Goal: Task Accomplishment & Management: Manage account settings

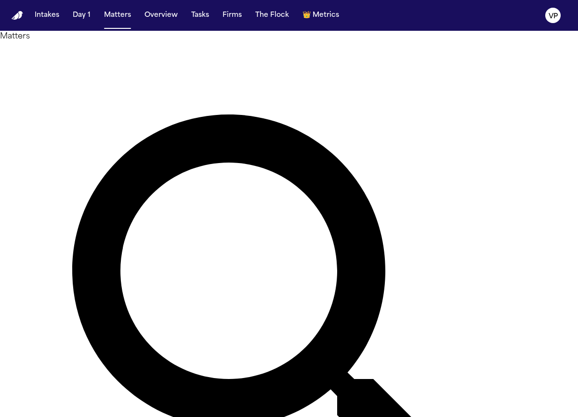
type input "*"
type input "*********"
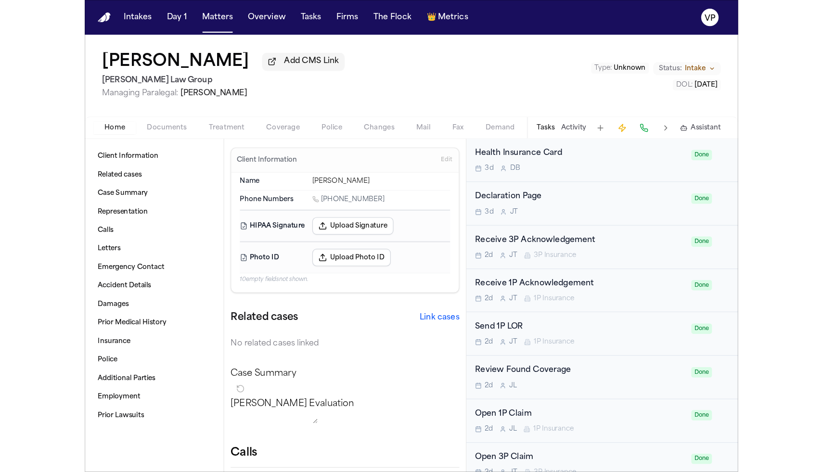
scroll to position [377, 0]
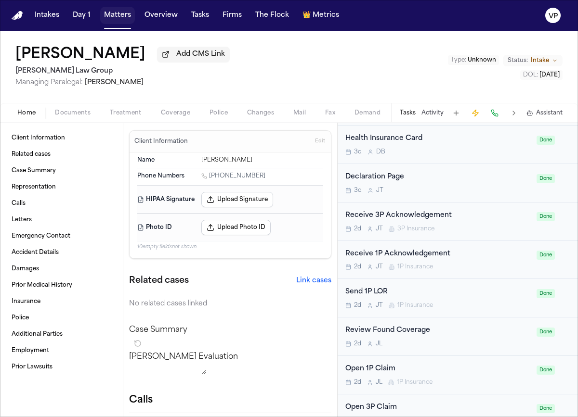
click at [117, 23] on button "Matters" at bounding box center [117, 15] width 35 height 17
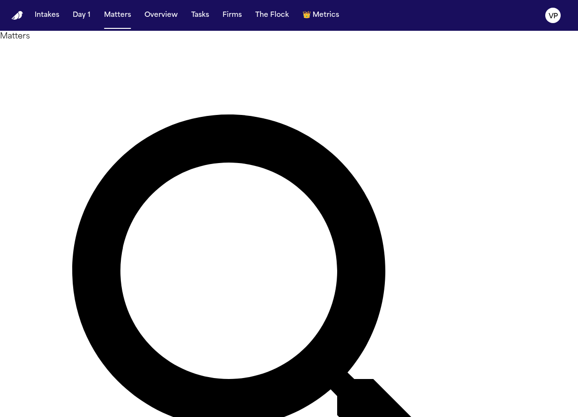
drag, startPoint x: 230, startPoint y: 58, endPoint x: 134, endPoint y: 58, distance: 95.8
click at [134, 58] on div "Matters ********* Overview Add Matter" at bounding box center [289, 337] width 578 height 612
type input "******"
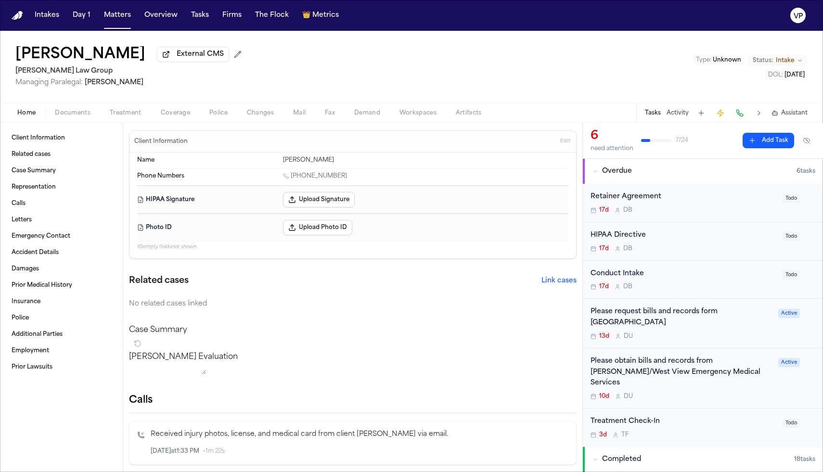
click at [577, 207] on div "[MEDICAL_DATA] Agreement 17d D B" at bounding box center [684, 203] width 186 height 23
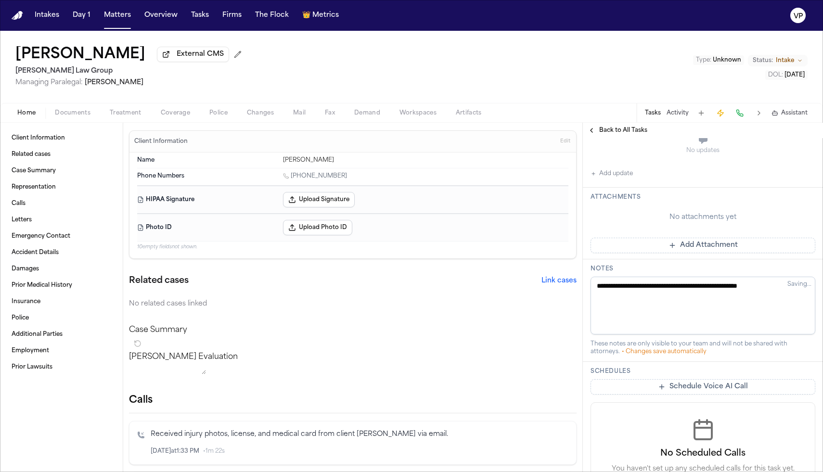
scroll to position [254, 0]
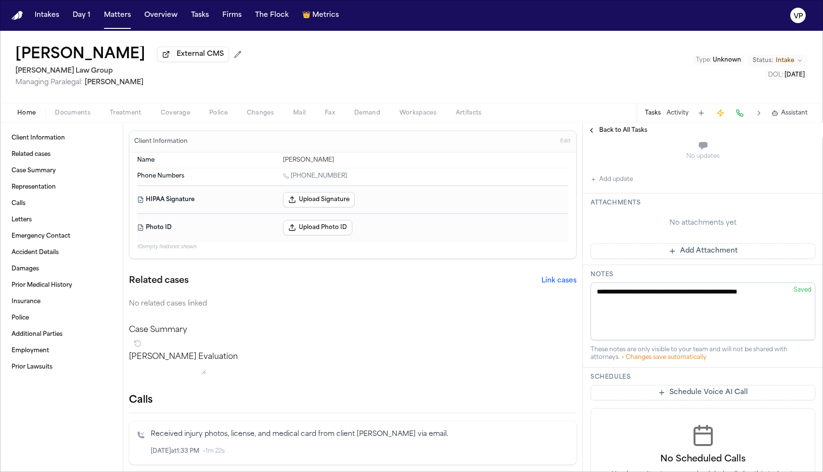
click at [577, 244] on button "Add Attachment" at bounding box center [703, 251] width 225 height 15
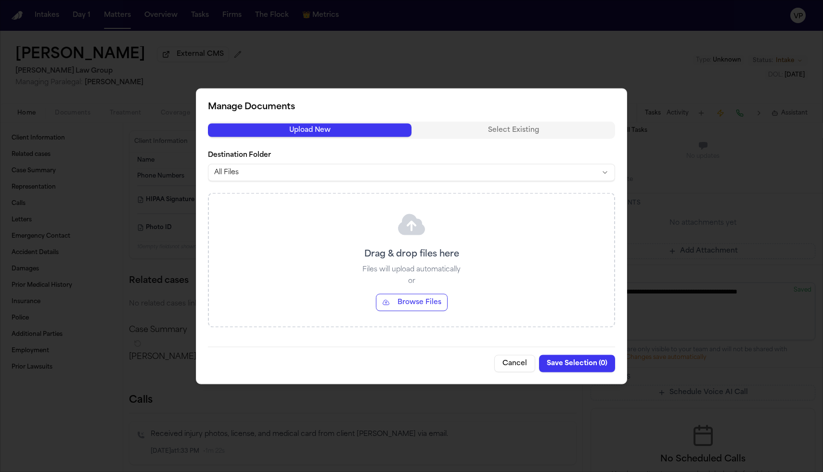
click at [423, 313] on div "Drag & drop files here Files will upload automatically or Browse Files" at bounding box center [411, 260] width 405 height 133
click at [423, 308] on button "Browse Files" at bounding box center [412, 302] width 72 height 17
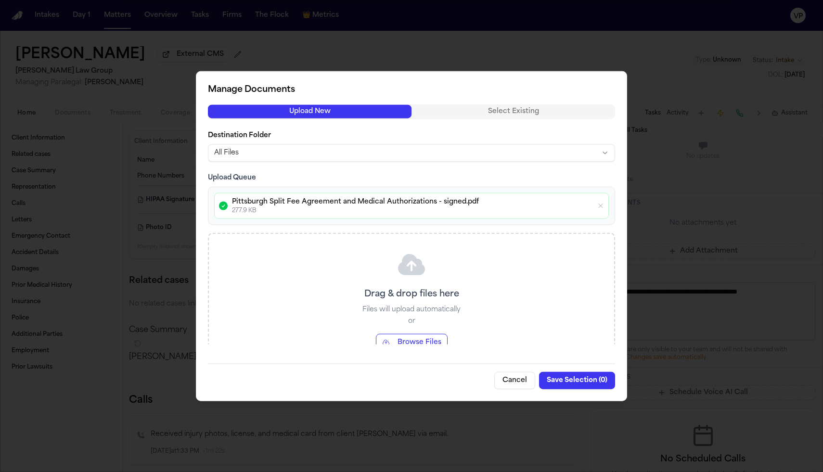
click at [508, 157] on body "Intakes Day 1 Matters Overview Tasks Firms The Flock 👑 Metrics VP [PERSON_NAME]…" at bounding box center [411, 236] width 823 height 472
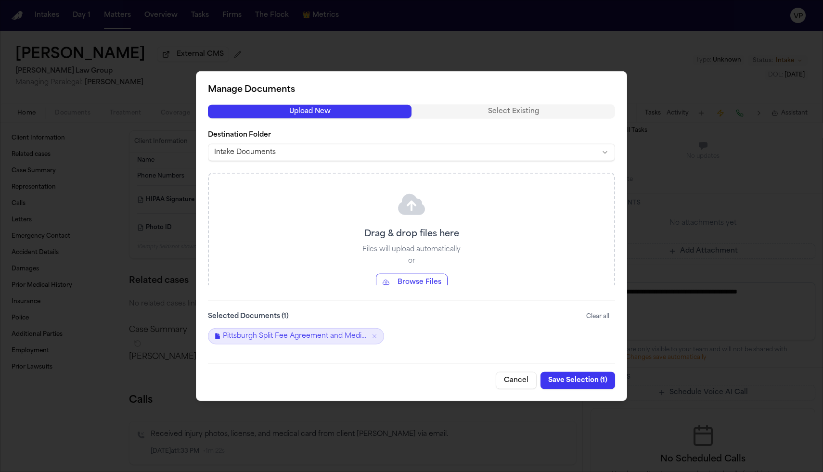
click at [569, 376] on button "Save Selection ( 1 )" at bounding box center [578, 380] width 75 height 17
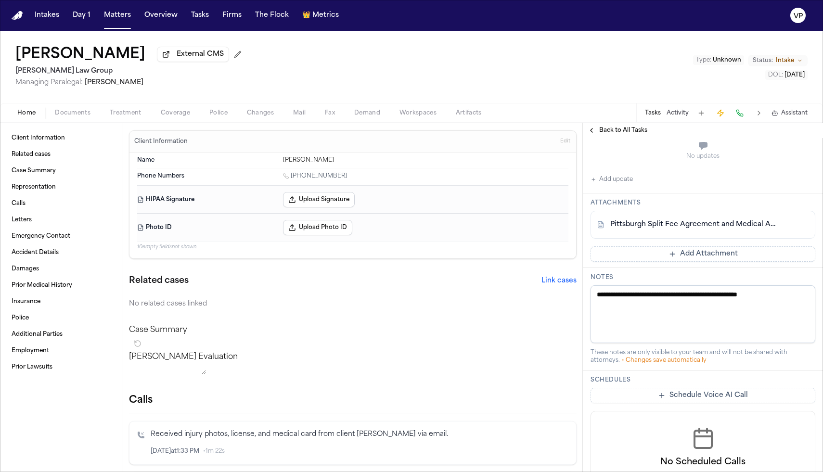
scroll to position [0, 0]
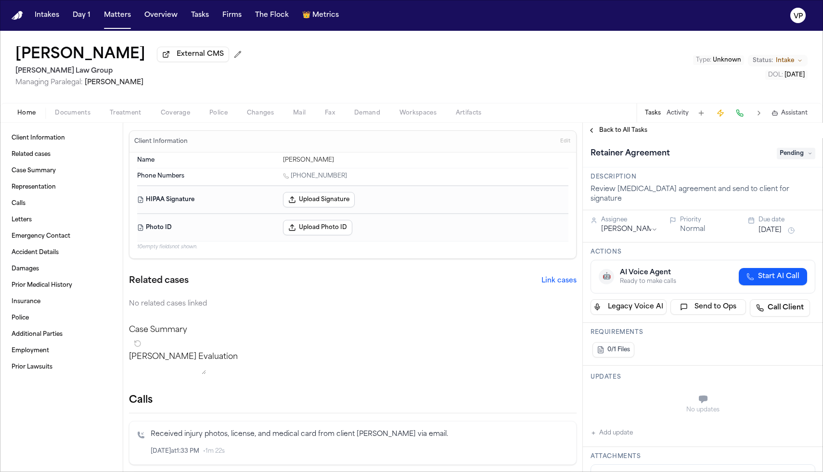
click at [577, 163] on div "[MEDICAL_DATA] Agreement Pending" at bounding box center [703, 152] width 240 height 29
click at [577, 156] on span "Pending" at bounding box center [796, 154] width 39 height 12
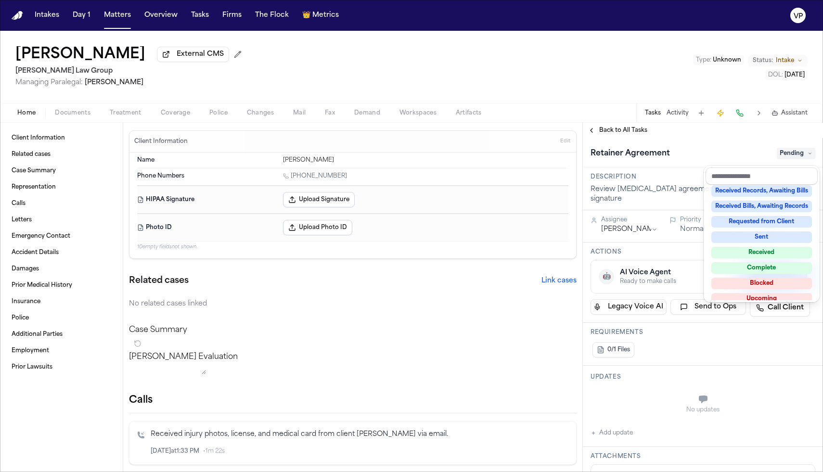
scroll to position [150, 0]
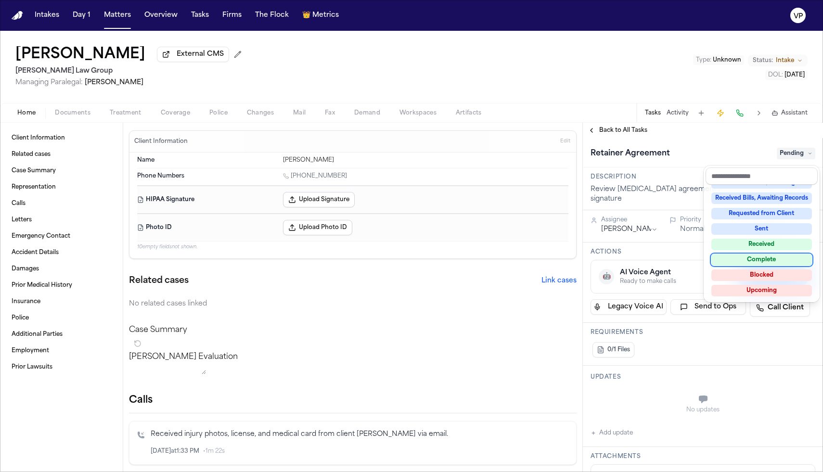
click at [577, 265] on div "Complete" at bounding box center [761, 260] width 101 height 12
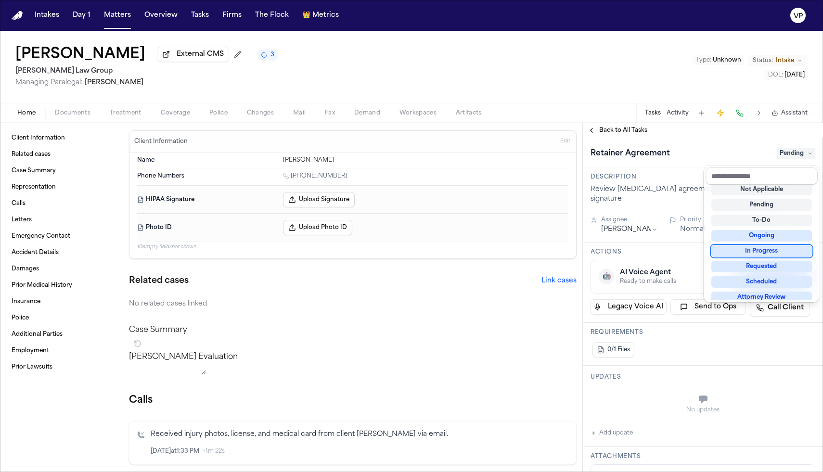
scroll to position [4, 0]
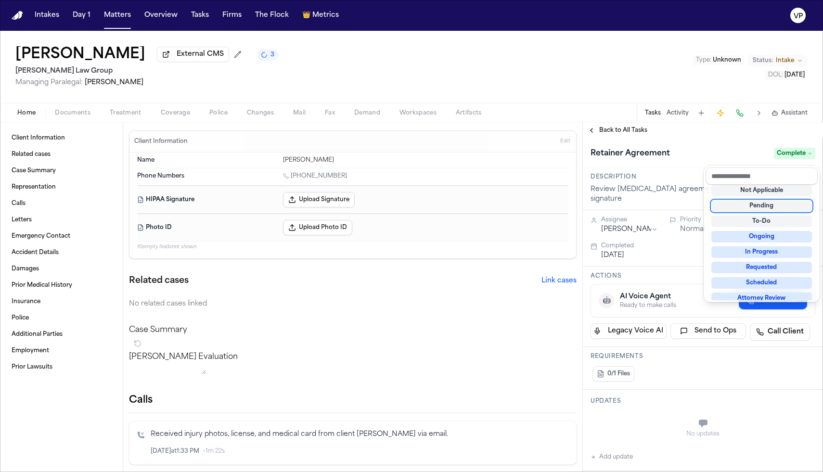
click at [577, 143] on div "[MEDICAL_DATA] Agreement Complete" at bounding box center [703, 152] width 240 height 29
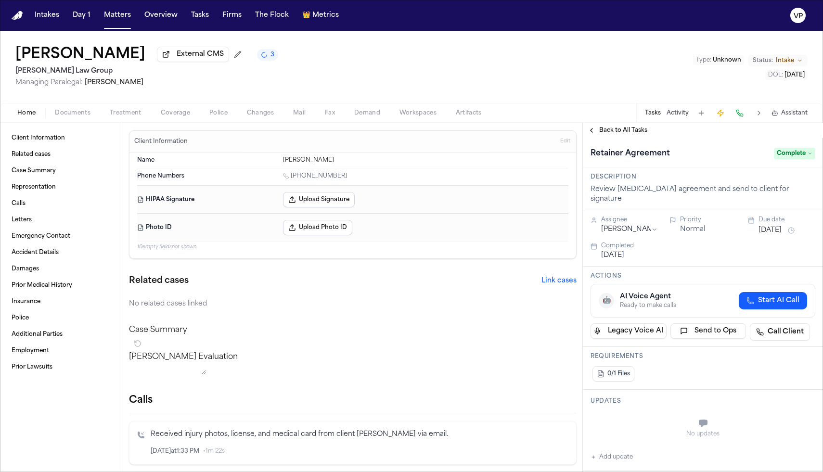
click at [577, 133] on span "Back to All Tasks" at bounding box center [623, 131] width 48 height 8
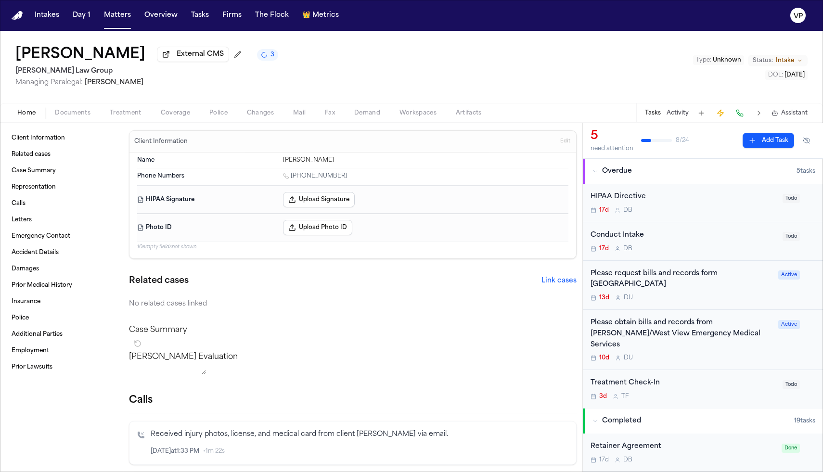
click at [577, 203] on div "HIPAA Directive" at bounding box center [684, 197] width 186 height 11
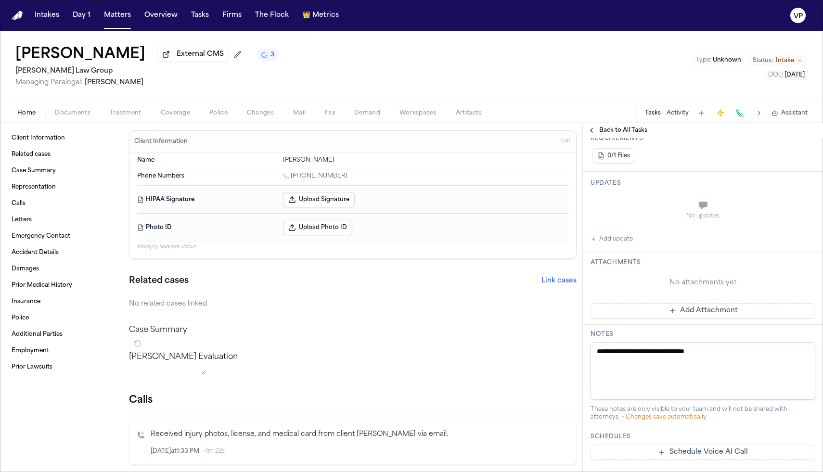
scroll to position [203, 0]
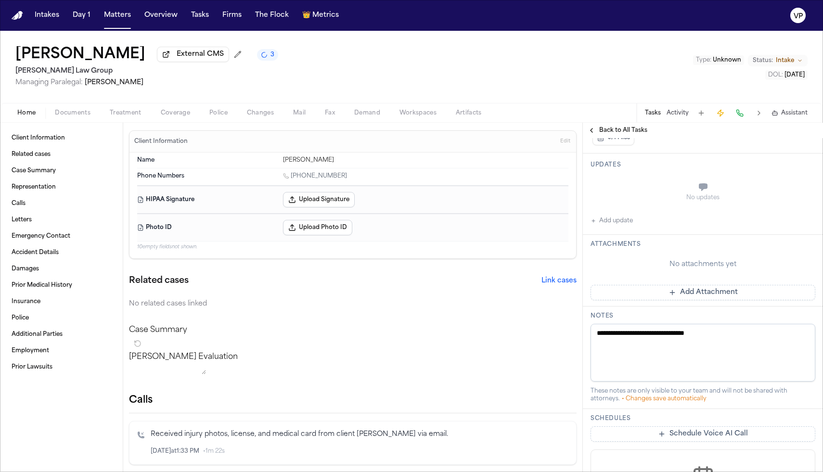
click at [577, 297] on button "Add Attachment" at bounding box center [703, 292] width 225 height 15
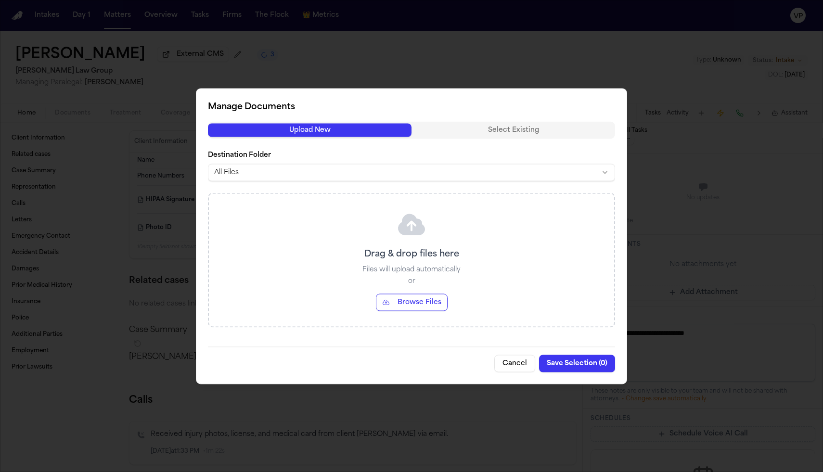
click at [439, 295] on button "Browse Files" at bounding box center [412, 302] width 72 height 17
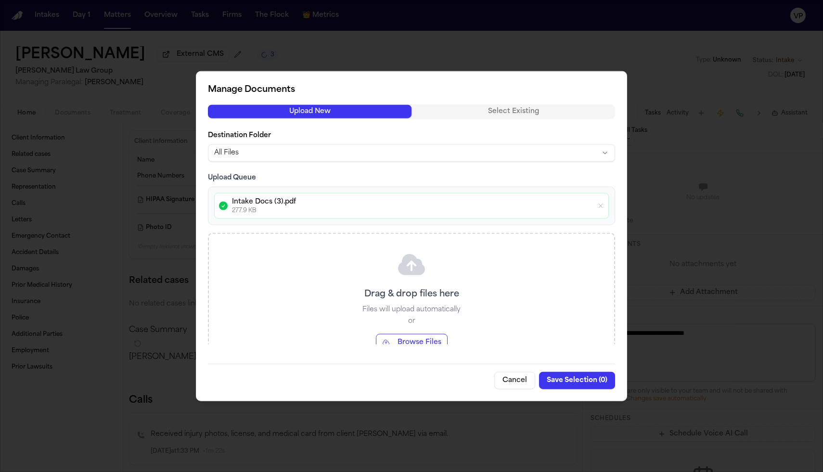
click at [418, 159] on body "Intakes Day 1 Matters Overview Tasks Firms The Flock 👑 Metrics VP [PERSON_NAME]…" at bounding box center [411, 236] width 823 height 472
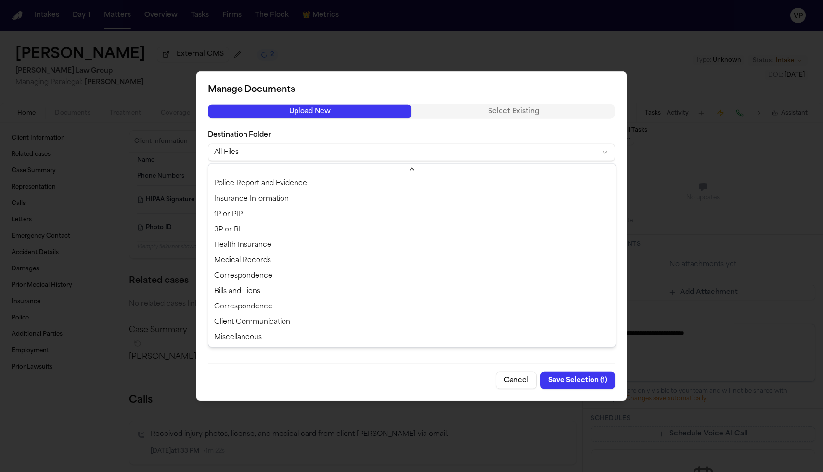
scroll to position [0, 0]
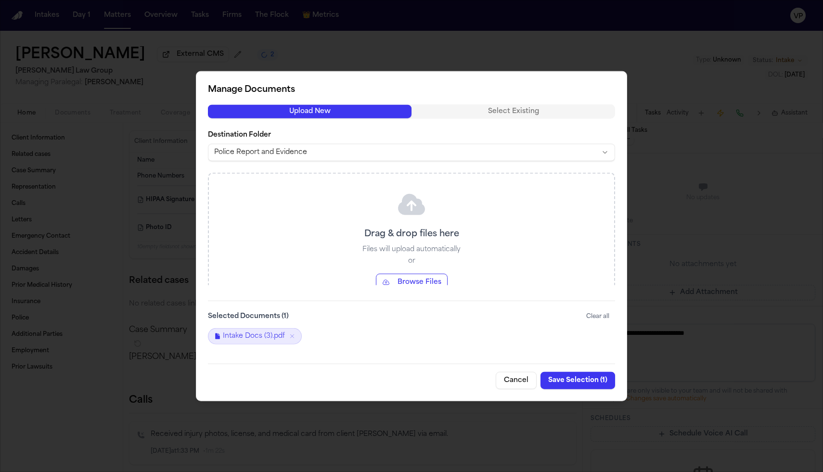
click at [349, 158] on body "Intakes Day 1 Matters Overview Tasks Firms The Flock 👑 Metrics VP [PERSON_NAME]…" at bounding box center [411, 236] width 823 height 472
click at [562, 378] on button "Save Selection ( 1 )" at bounding box center [578, 380] width 75 height 17
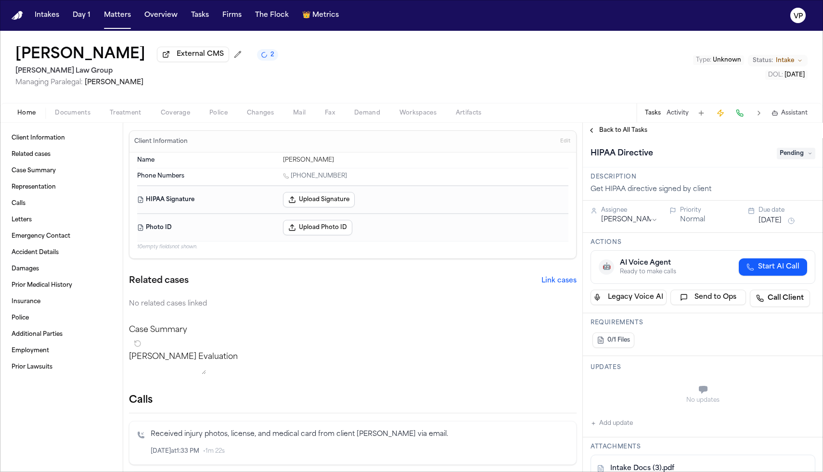
click at [577, 159] on span "Pending" at bounding box center [796, 154] width 39 height 12
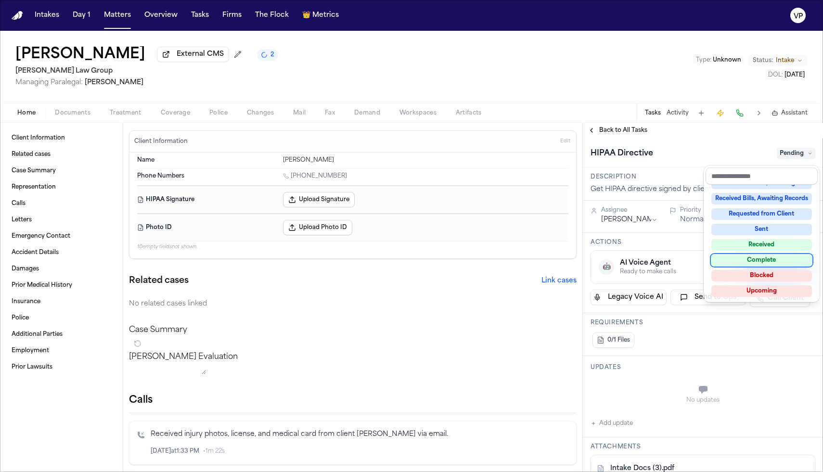
click at [577, 259] on div "Complete" at bounding box center [761, 261] width 101 height 12
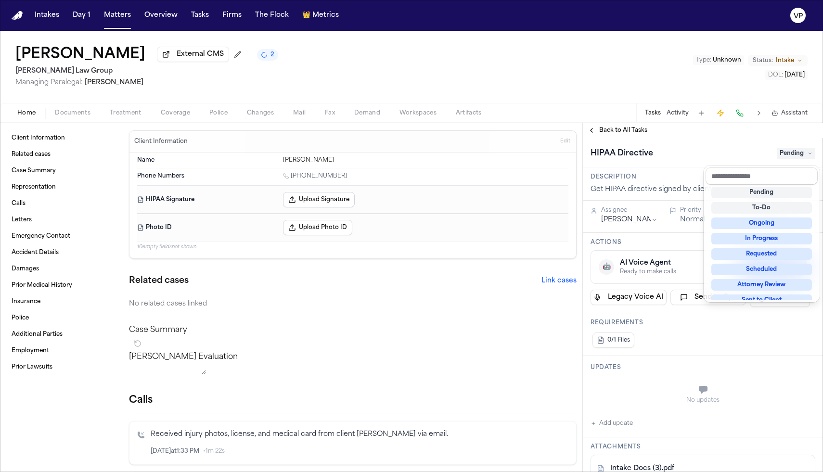
scroll to position [7, 0]
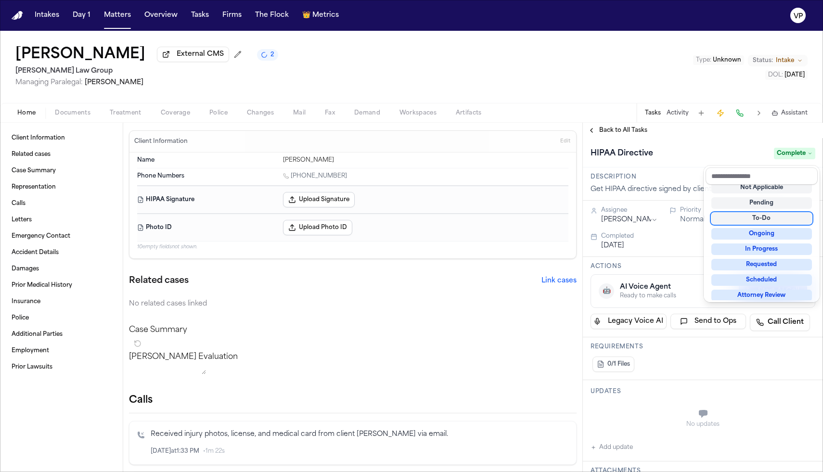
click at [577, 136] on div "**********" at bounding box center [703, 297] width 240 height 349
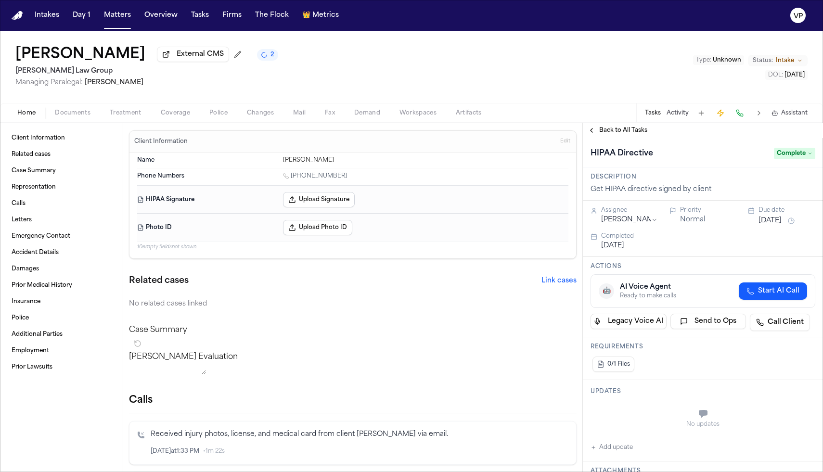
click at [577, 134] on span "Back to All Tasks" at bounding box center [623, 131] width 48 height 8
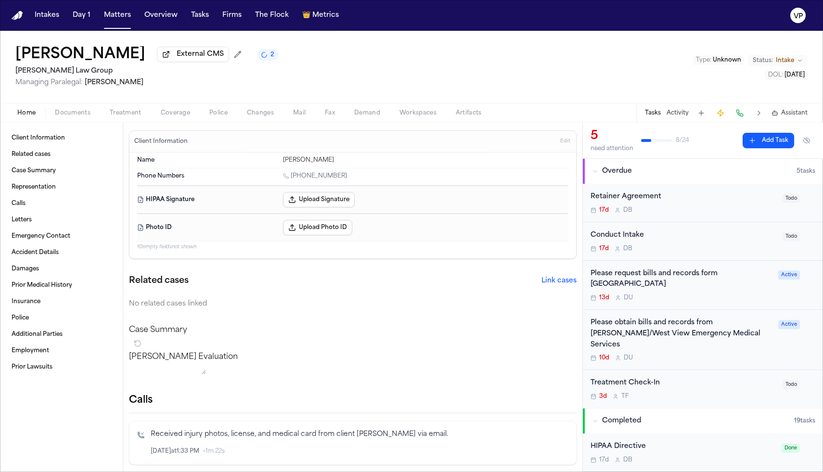
click at [577, 209] on div "17d D B" at bounding box center [684, 211] width 186 height 8
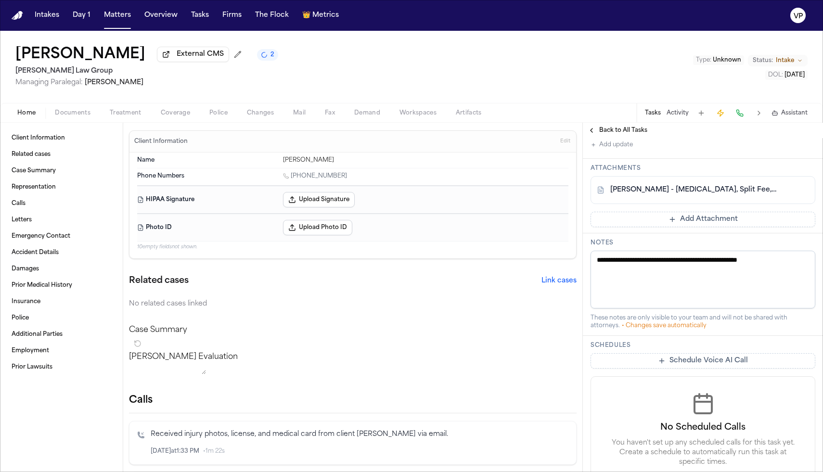
scroll to position [320, 0]
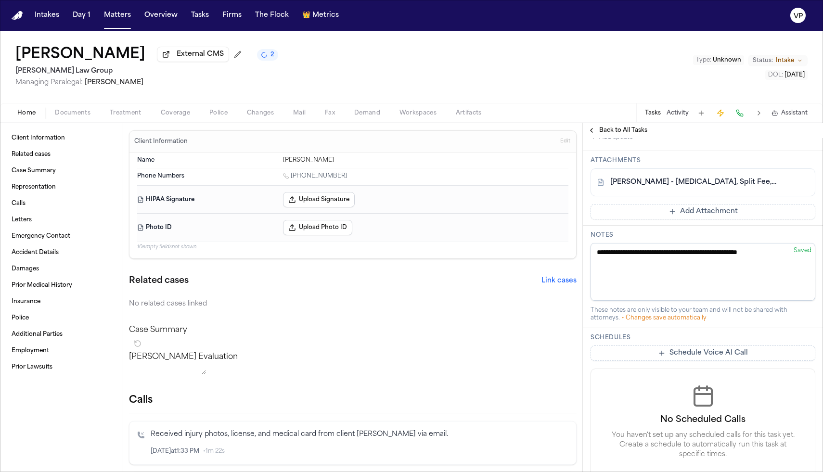
click at [577, 206] on button "Add Attachment" at bounding box center [703, 211] width 225 height 15
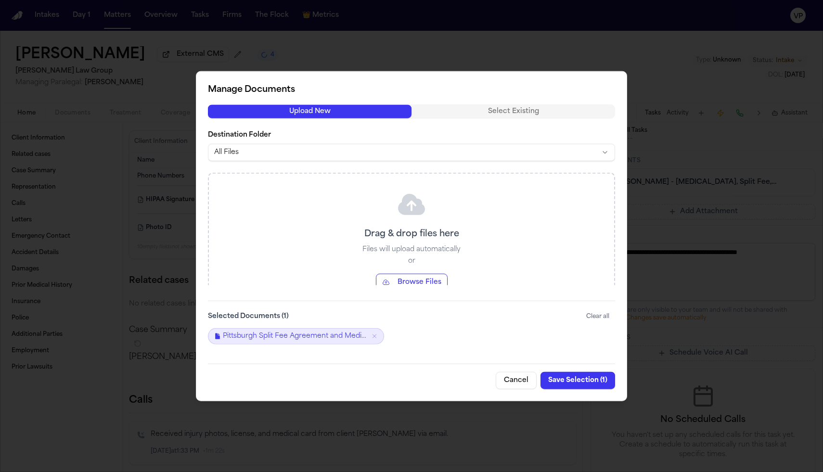
click at [402, 282] on button "Browse Files" at bounding box center [412, 281] width 72 height 17
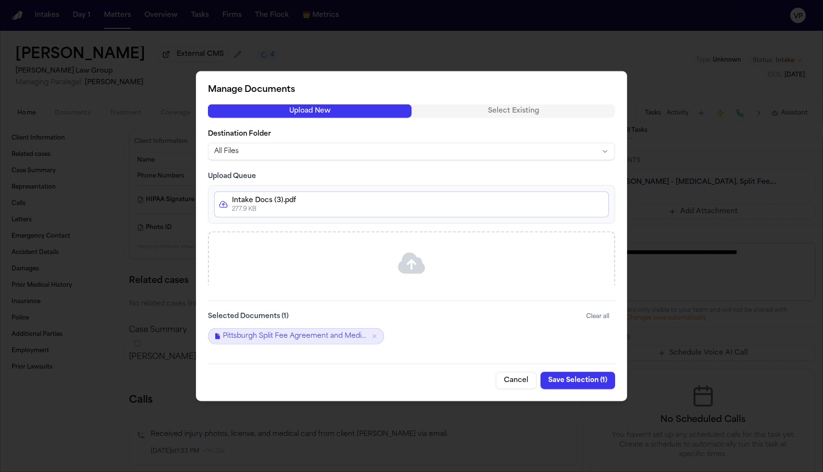
click at [337, 149] on body "Intakes Day 1 Matters Overview Tasks Firms The Flock 👑 Metrics VP [PERSON_NAME]…" at bounding box center [411, 236] width 823 height 472
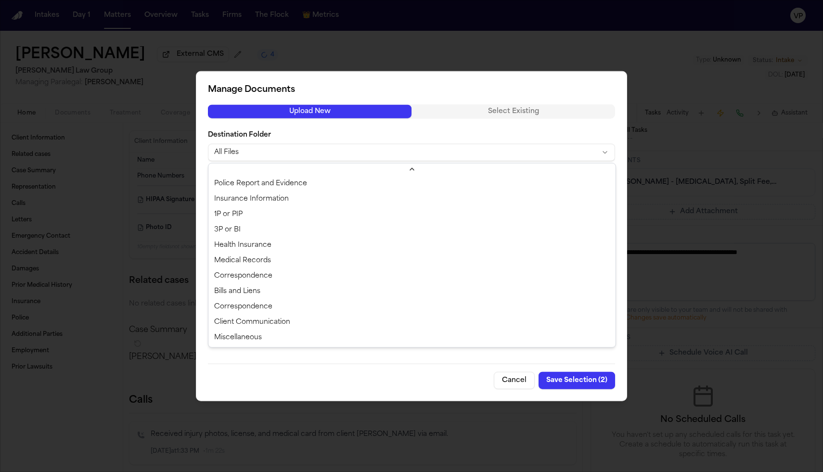
scroll to position [0, 0]
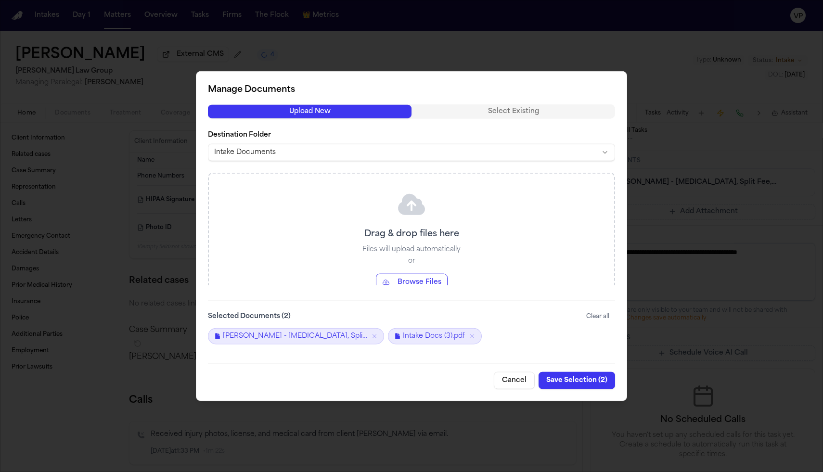
click at [577, 385] on button "Save Selection ( 2 )" at bounding box center [577, 380] width 77 height 17
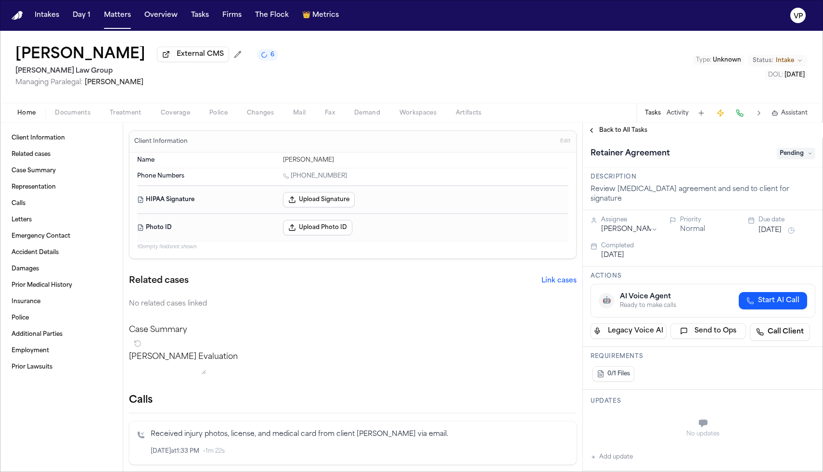
click at [577, 155] on span "Pending" at bounding box center [796, 154] width 39 height 12
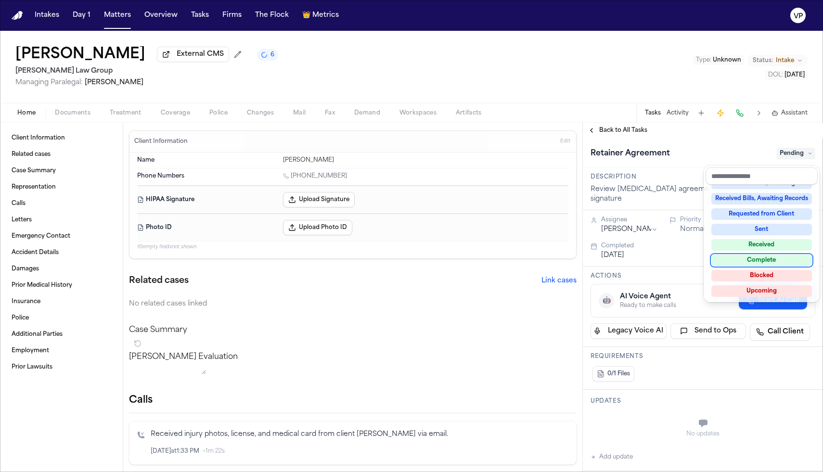
click at [577, 260] on div "Complete" at bounding box center [761, 261] width 101 height 12
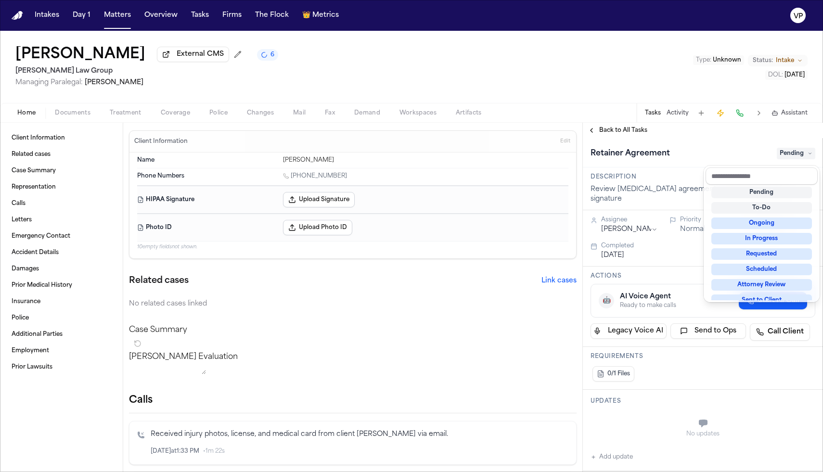
scroll to position [4, 0]
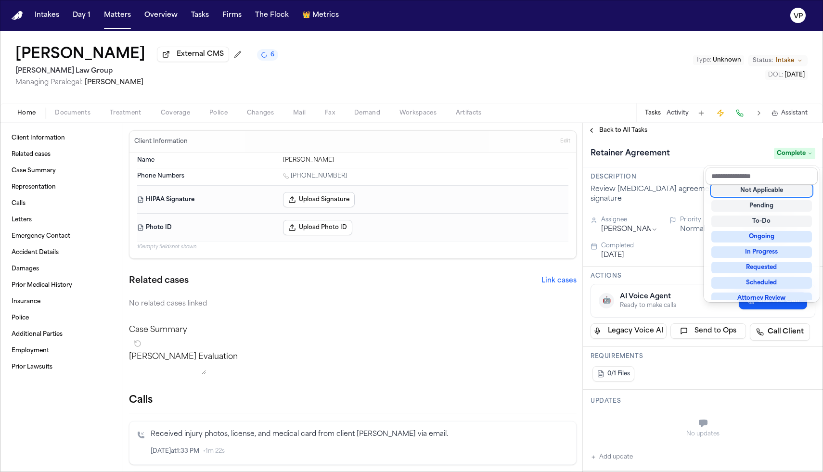
click at [577, 152] on div "[MEDICAL_DATA] Agreement Complete" at bounding box center [703, 153] width 225 height 15
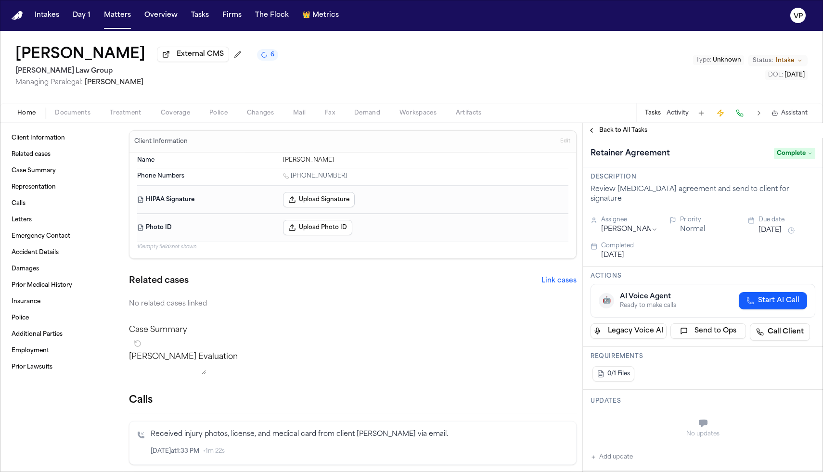
click at [577, 132] on span "Back to All Tasks" at bounding box center [623, 131] width 48 height 8
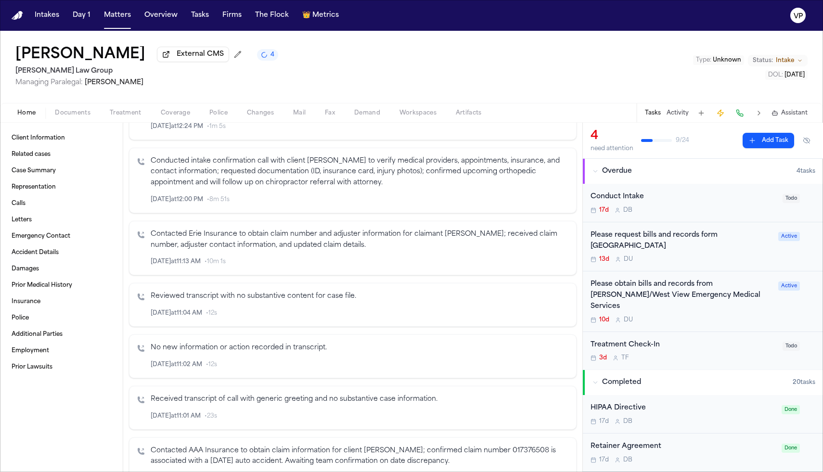
scroll to position [503, 0]
click at [577, 207] on div "Conduct Intake 17d D B" at bounding box center [684, 203] width 186 height 23
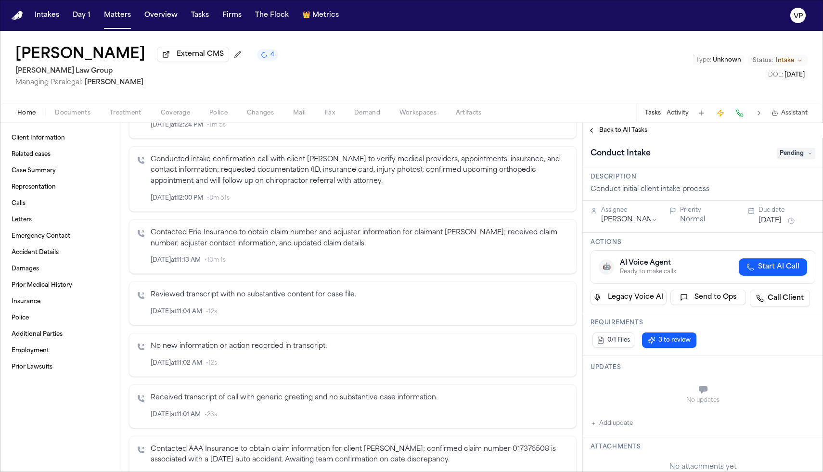
click at [577, 155] on span "Pending" at bounding box center [796, 154] width 39 height 12
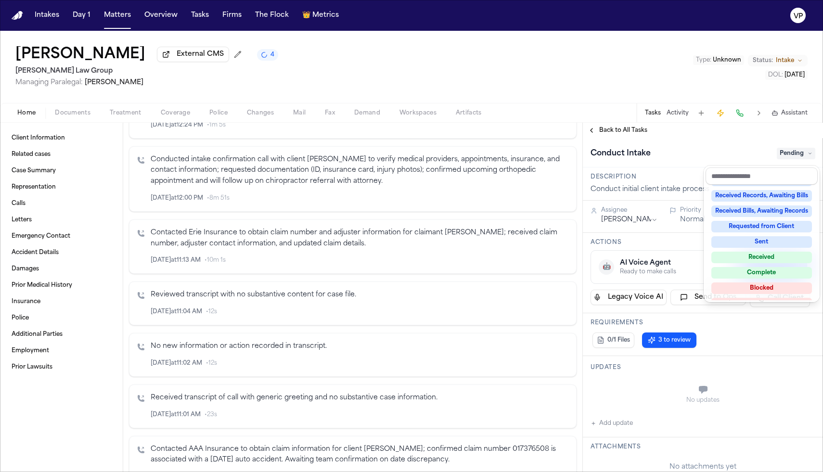
scroll to position [142, 0]
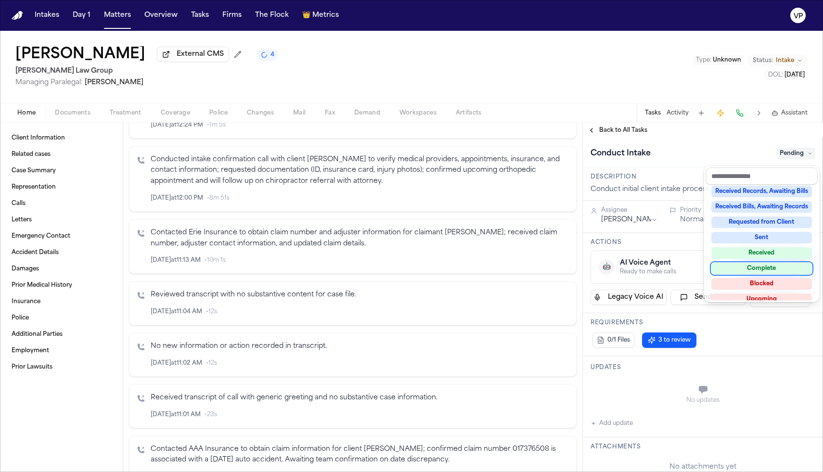
click at [577, 271] on div "Complete" at bounding box center [761, 269] width 101 height 12
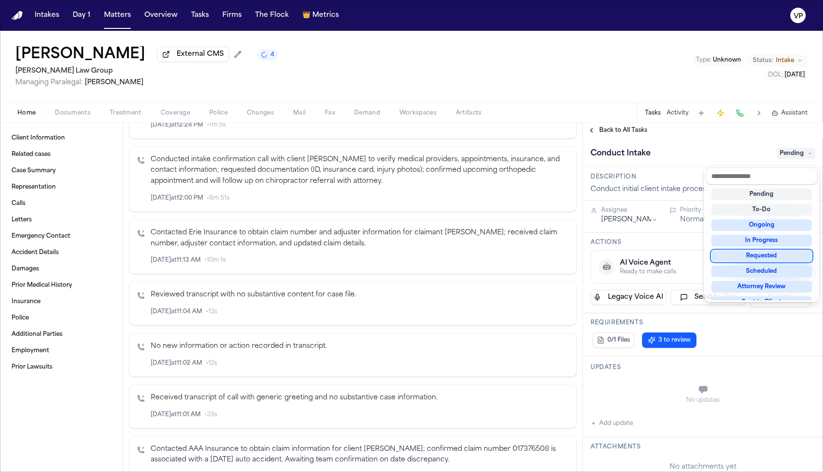
scroll to position [5, 0]
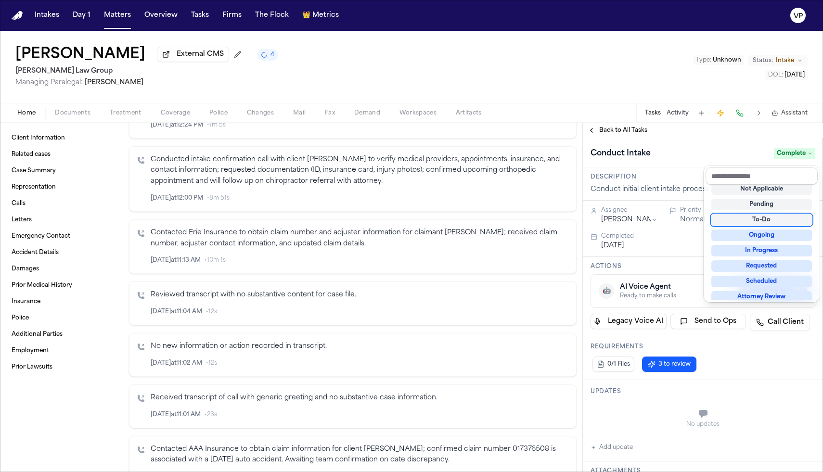
click at [577, 154] on div "Conduct Intake Complete" at bounding box center [703, 153] width 225 height 15
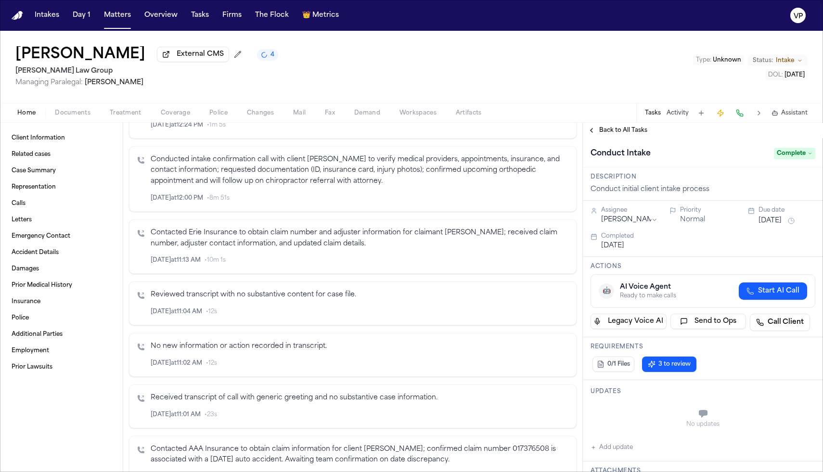
click at [577, 132] on span "Back to All Tasks" at bounding box center [623, 131] width 48 height 8
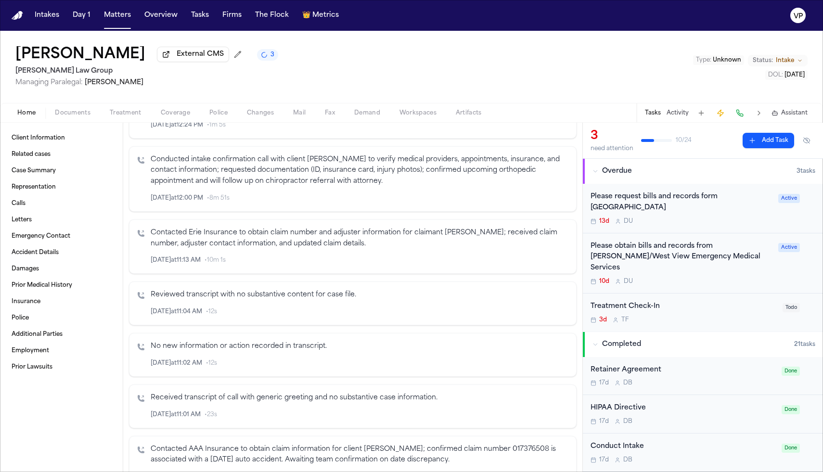
click at [577, 115] on button "Activity" at bounding box center [678, 113] width 22 height 8
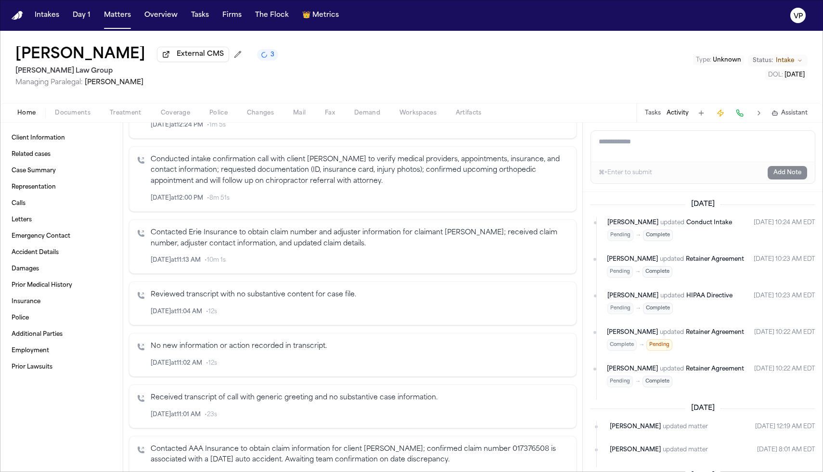
click at [577, 141] on textarea "Add a note to this matter" at bounding box center [703, 146] width 224 height 31
paste textarea "**********"
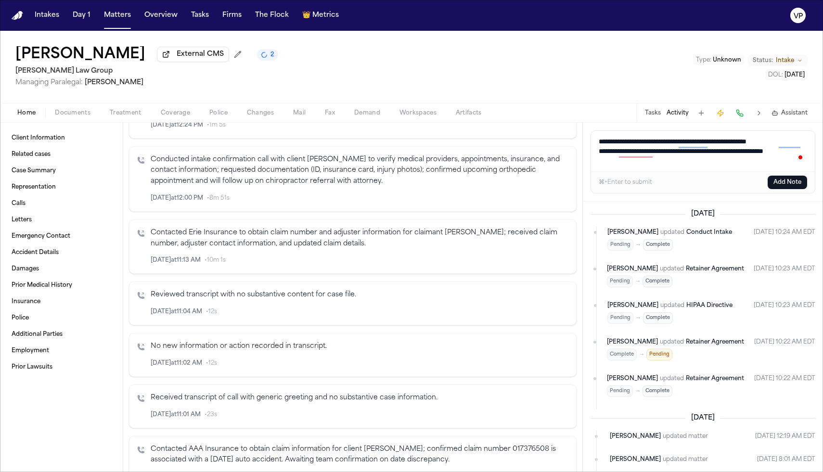
type textarea "**********"
click at [577, 184] on button "Add Note" at bounding box center [787, 182] width 39 height 13
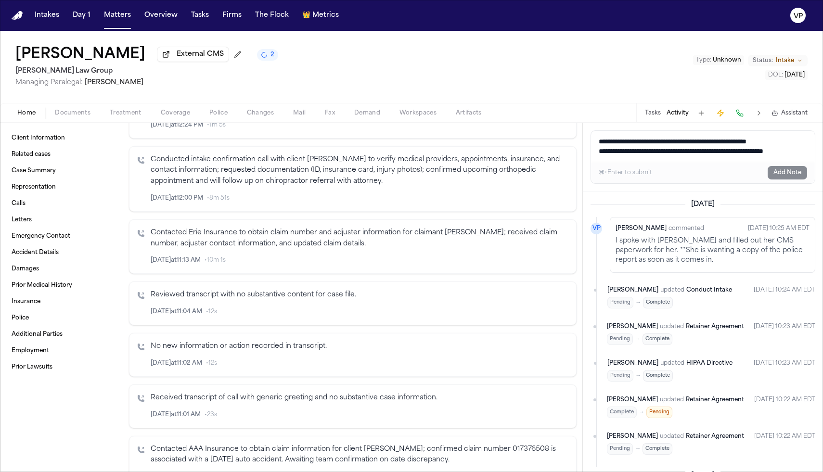
click at [130, 112] on span "Treatment" at bounding box center [126, 113] width 32 height 8
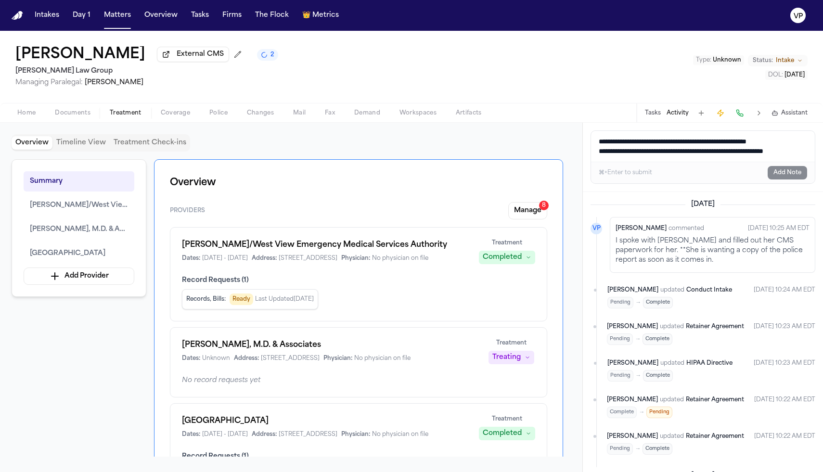
click at [139, 150] on button "Treatment Check-ins" at bounding box center [150, 142] width 80 height 13
click at [35, 139] on button "Overview" at bounding box center [32, 142] width 41 height 13
click at [514, 212] on button "Manage 8" at bounding box center [527, 210] width 39 height 17
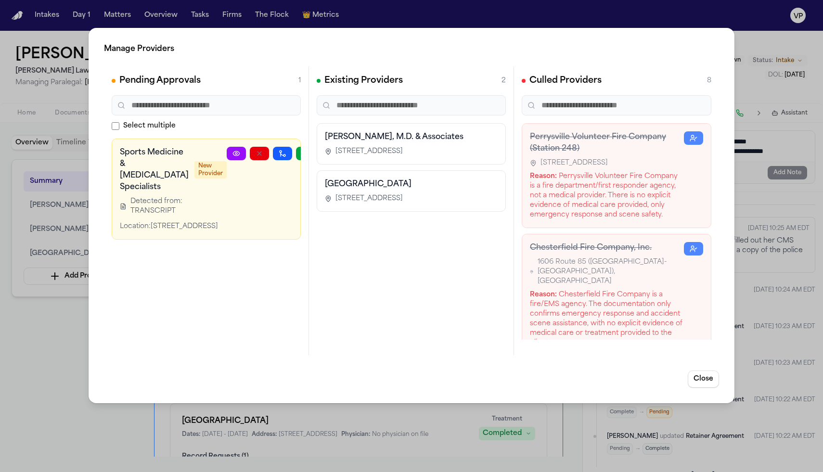
click at [227, 159] on link at bounding box center [236, 153] width 19 height 13
click at [577, 379] on button "Close" at bounding box center [703, 379] width 31 height 17
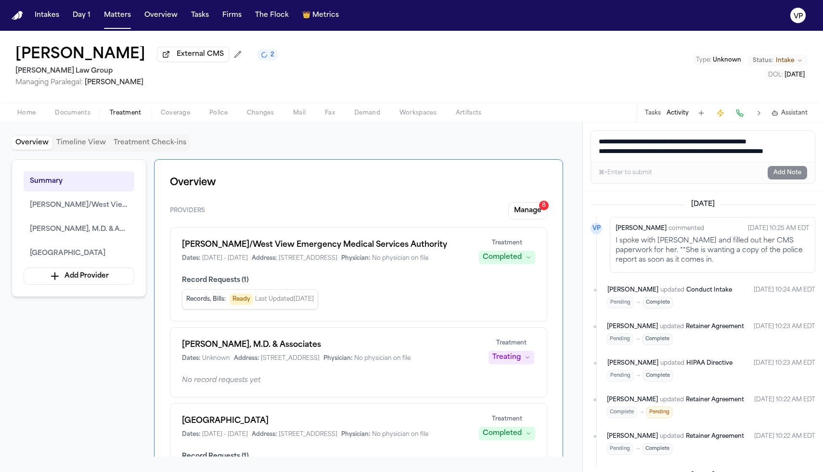
click at [25, 117] on span "Home" at bounding box center [26, 113] width 18 height 8
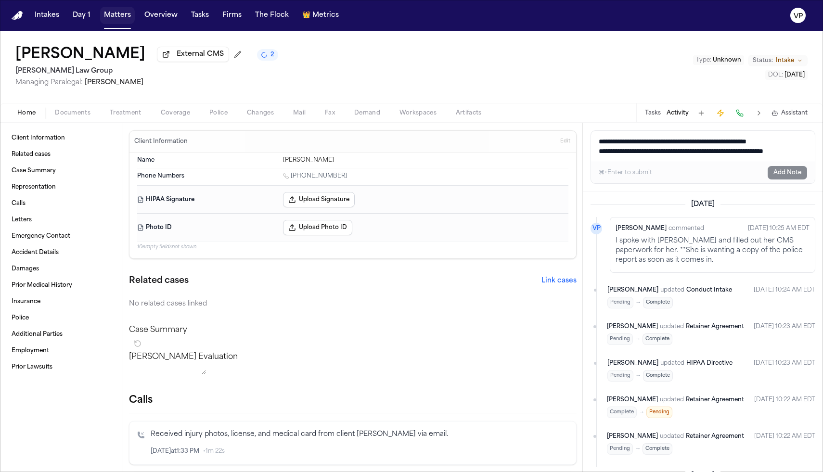
click at [112, 21] on button "Matters" at bounding box center [117, 15] width 35 height 17
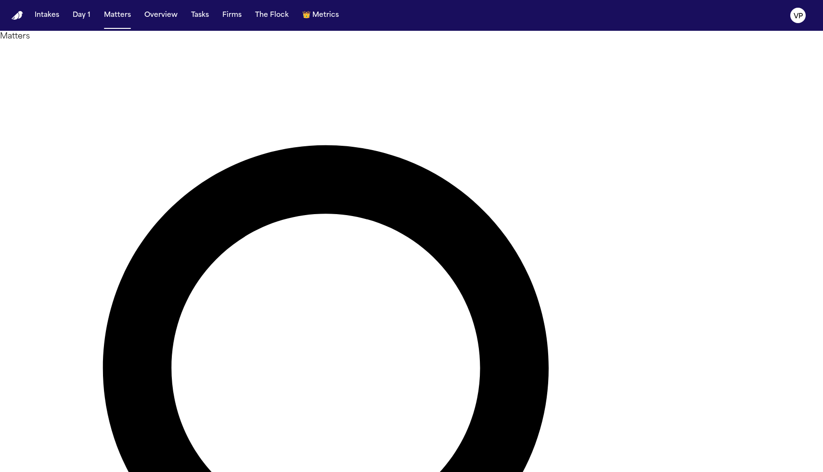
type input "*"
type input "*******"
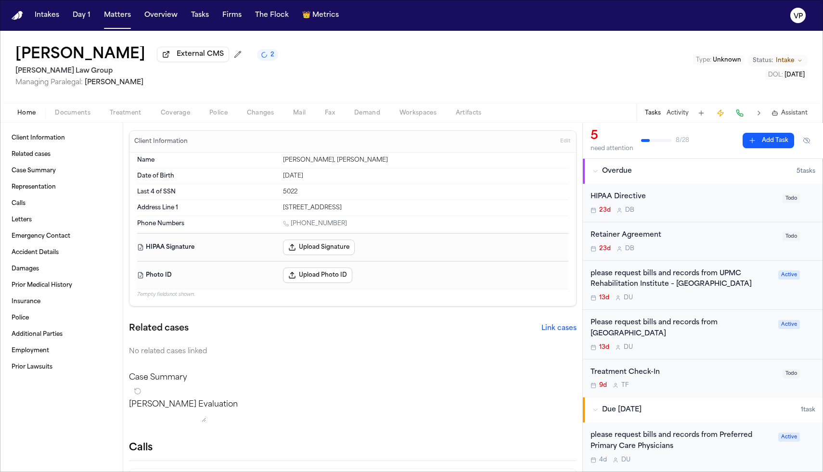
click at [577, 116] on button "Activity" at bounding box center [678, 113] width 22 height 8
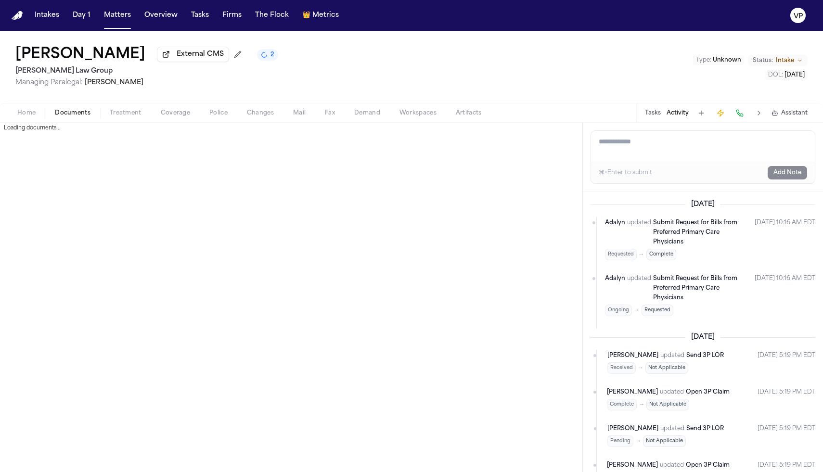
click at [69, 117] on span "Documents" at bounding box center [73, 113] width 36 height 8
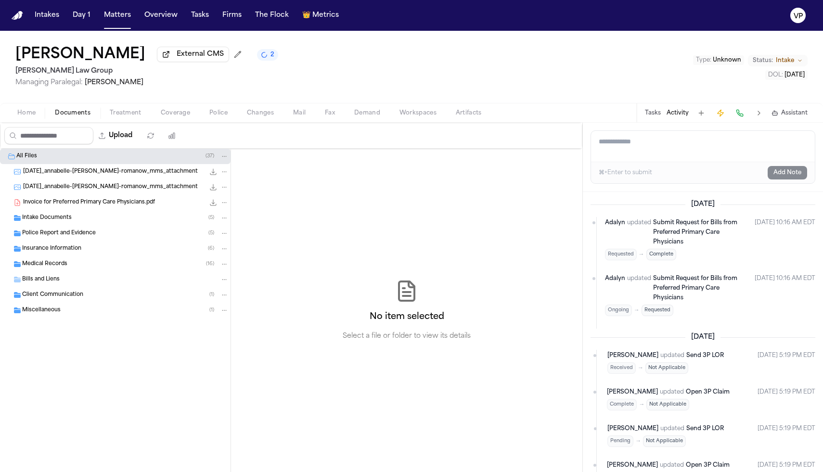
click at [89, 252] on div "Insurance Information ( 6 )" at bounding box center [125, 249] width 207 height 9
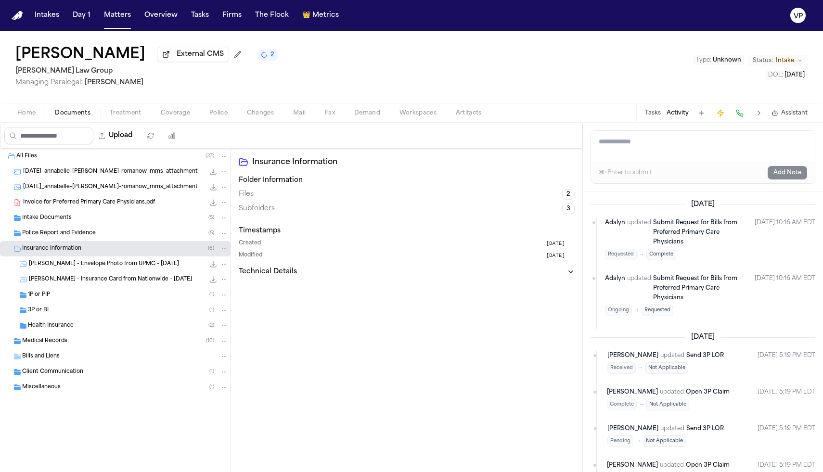
click at [76, 315] on div "3P or BI ( 1 )" at bounding box center [128, 310] width 201 height 9
